Goal: Transaction & Acquisition: Purchase product/service

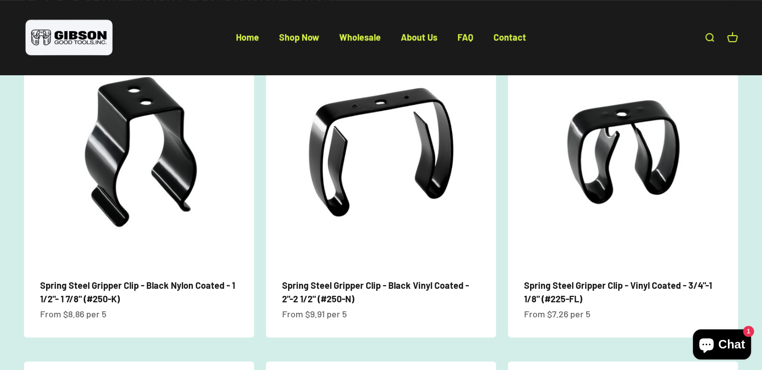
scroll to position [463, 0]
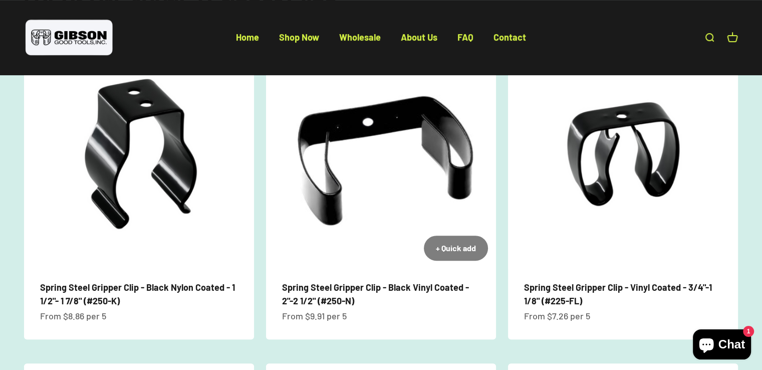
click at [393, 178] on img at bounding box center [381, 154] width 230 height 230
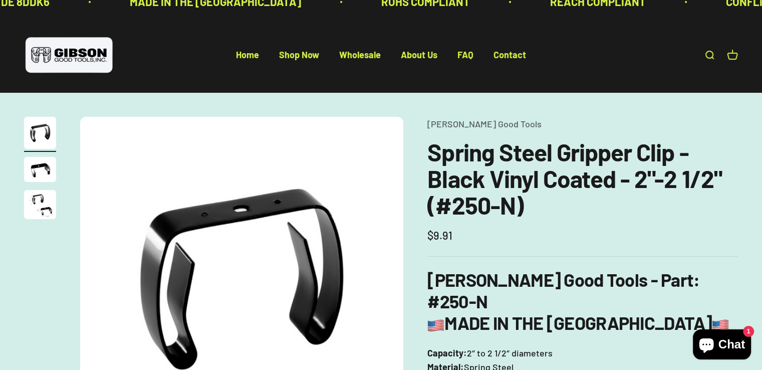
scroll to position [14, 0]
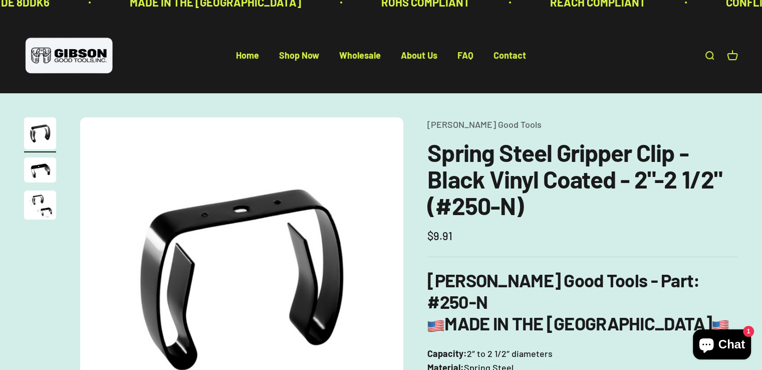
click at [35, 203] on img "Go to item 3" at bounding box center [40, 204] width 32 height 29
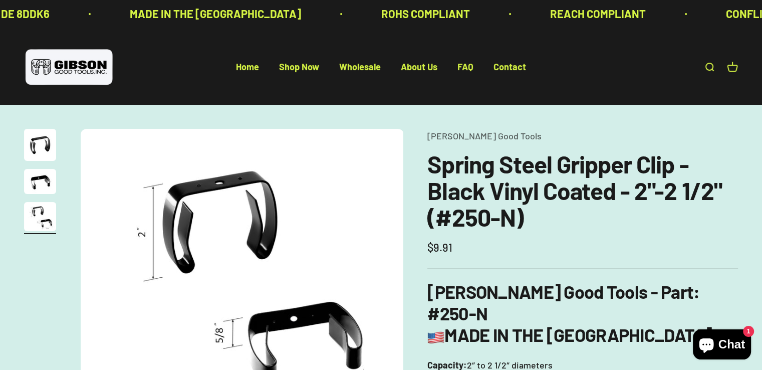
scroll to position [0, 0]
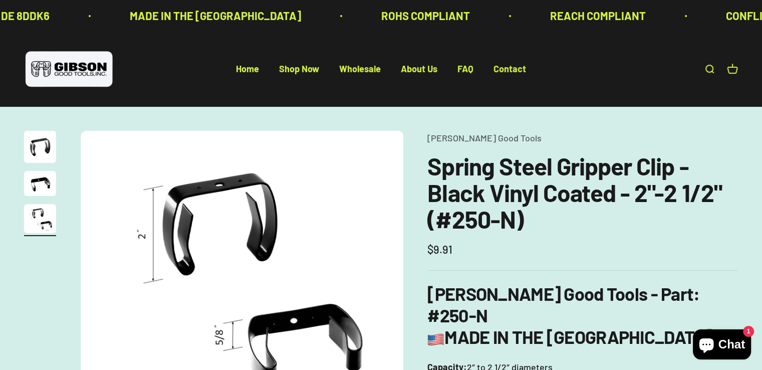
click at [8, 2] on div "ROHS COMPLIANT REACH COMPLIANT CONFLICT MINERALS FREE PROP 65 COMPLIANT CAGE CO…" at bounding box center [381, 16] width 762 height 32
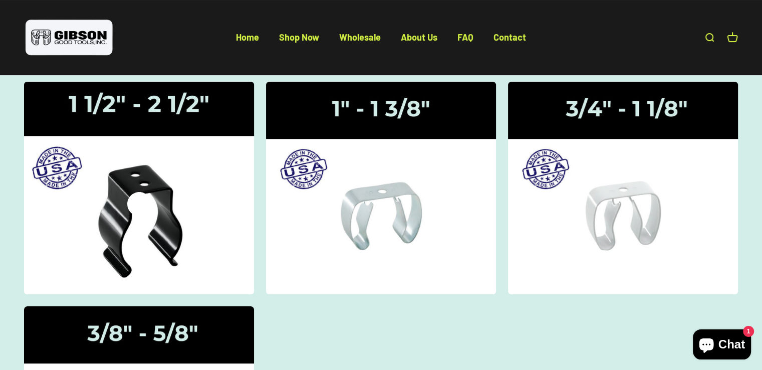
scroll to position [115, 0]
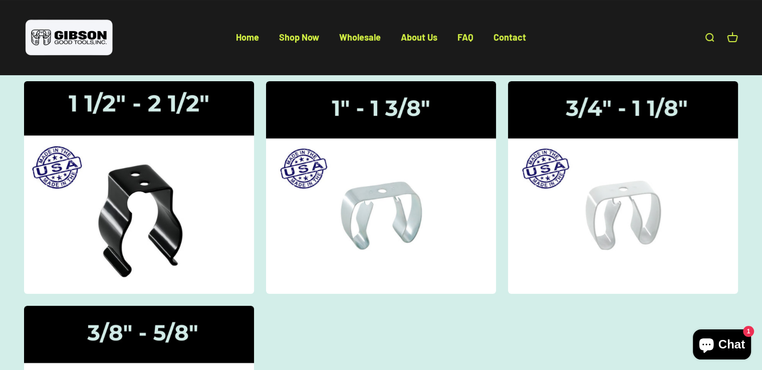
click at [117, 111] on img at bounding box center [139, 187] width 244 height 225
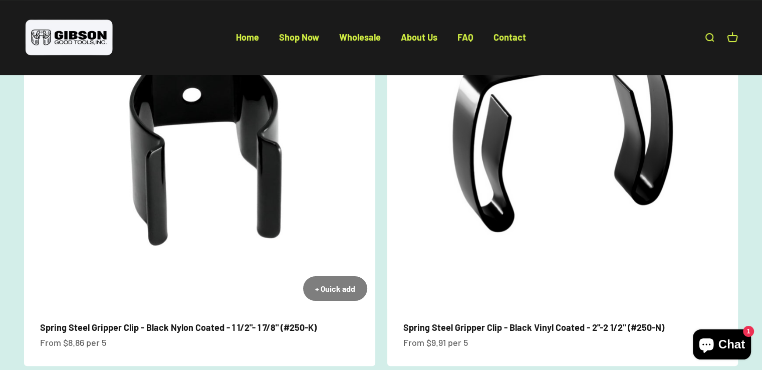
scroll to position [174, 0]
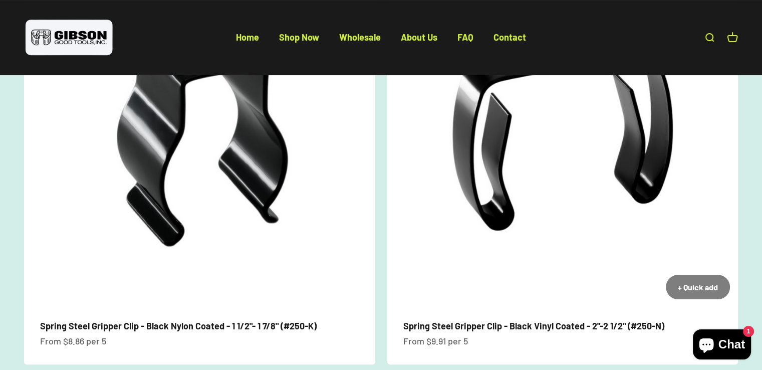
click at [417, 328] on link "Spring Steel Gripper Clip - Black Vinyl Coated - 2"-2 1/2" (#250-N)" at bounding box center [533, 325] width 261 height 11
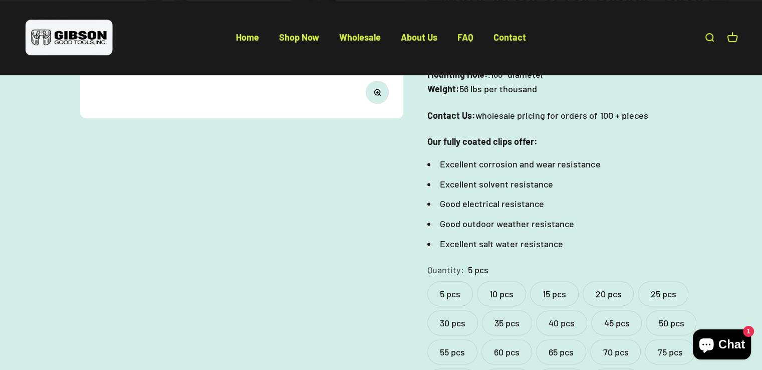
scroll to position [336, 0]
click at [500, 281] on label "10 pcs" at bounding box center [501, 293] width 49 height 25
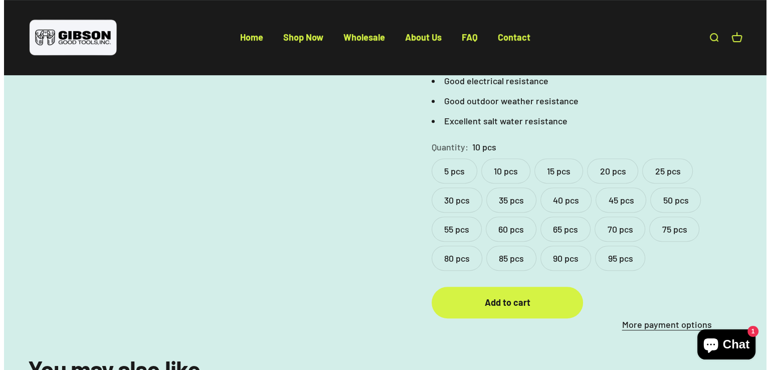
scroll to position [459, 0]
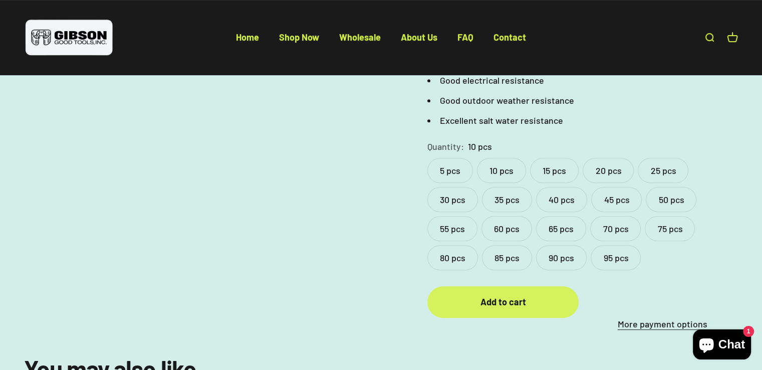
click at [534, 289] on button "Add to cart" at bounding box center [502, 302] width 151 height 32
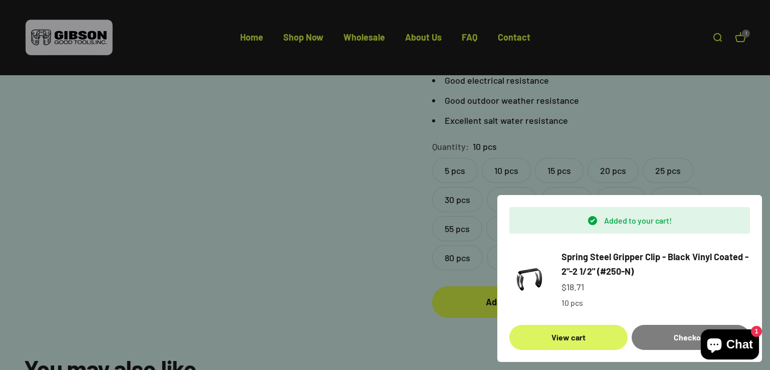
click at [576, 339] on link "View cart" at bounding box center [568, 337] width 118 height 25
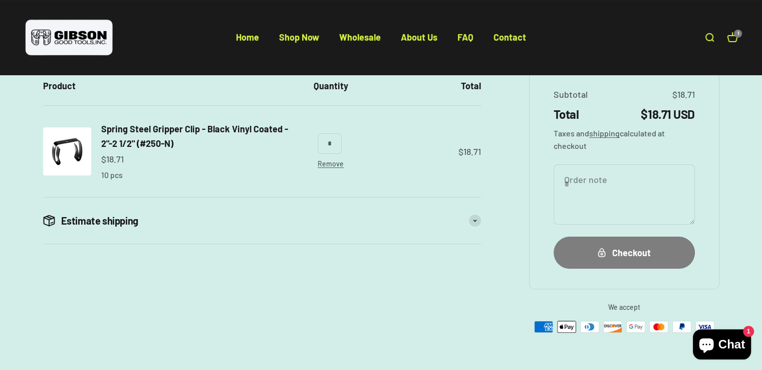
scroll to position [122, 0]
click at [476, 225] on span at bounding box center [475, 220] width 12 height 12
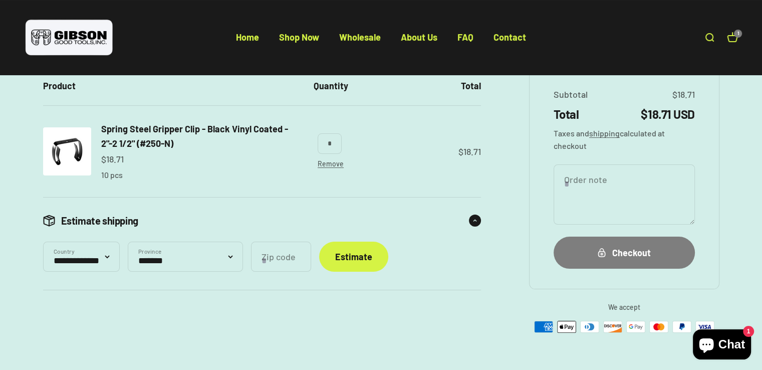
click at [307, 252] on input "Zip code" at bounding box center [281, 257] width 60 height 30
type input "*****"
click at [372, 258] on div "Estimate" at bounding box center [353, 257] width 37 height 15
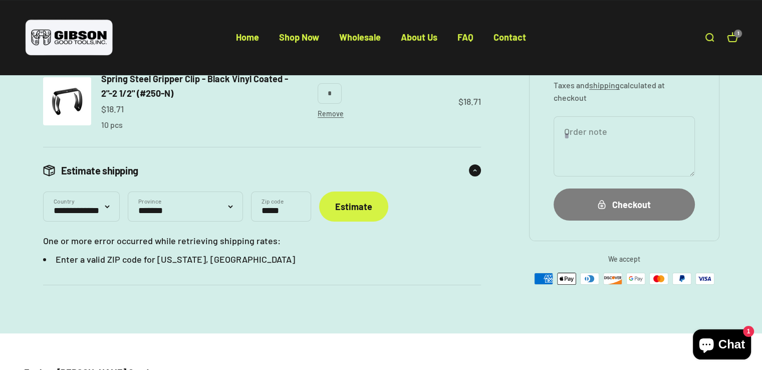
scroll to position [167, 0]
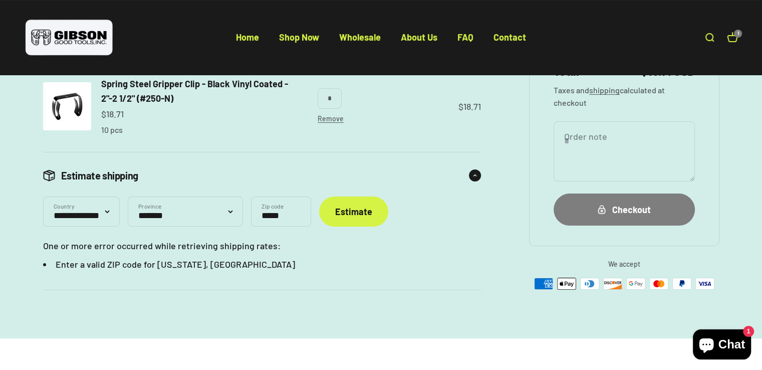
click at [243, 209] on select "**********" at bounding box center [185, 211] width 115 height 30
select select "*******"
click at [135, 196] on select "**********" at bounding box center [185, 211] width 115 height 30
click at [378, 219] on button "Estimate" at bounding box center [353, 211] width 69 height 30
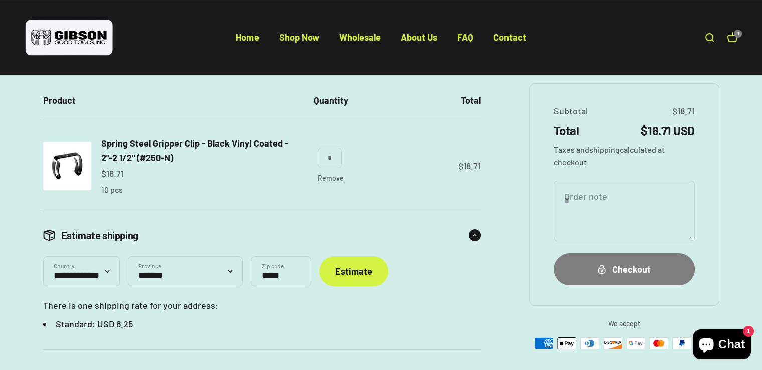
scroll to position [107, 0]
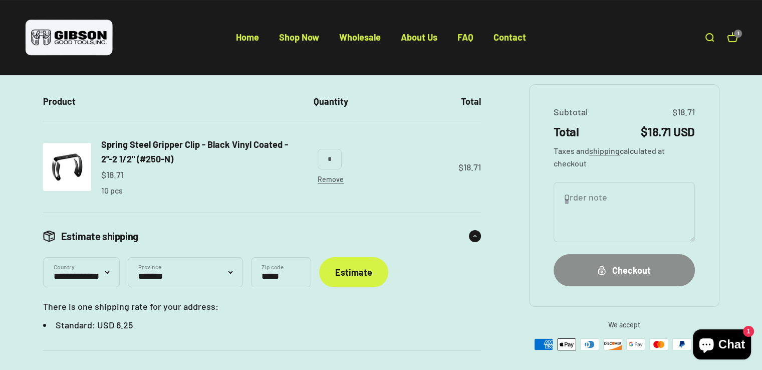
click at [636, 269] on div "Checkout" at bounding box center [624, 270] width 101 height 15
